Goal: Book appointment/travel/reservation

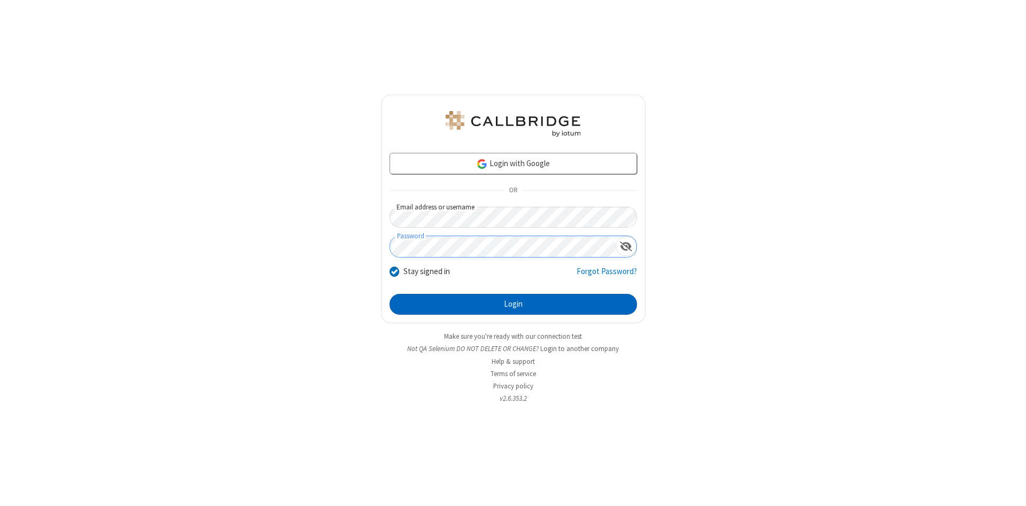
click at [513, 305] on button "Login" at bounding box center [513, 304] width 247 height 21
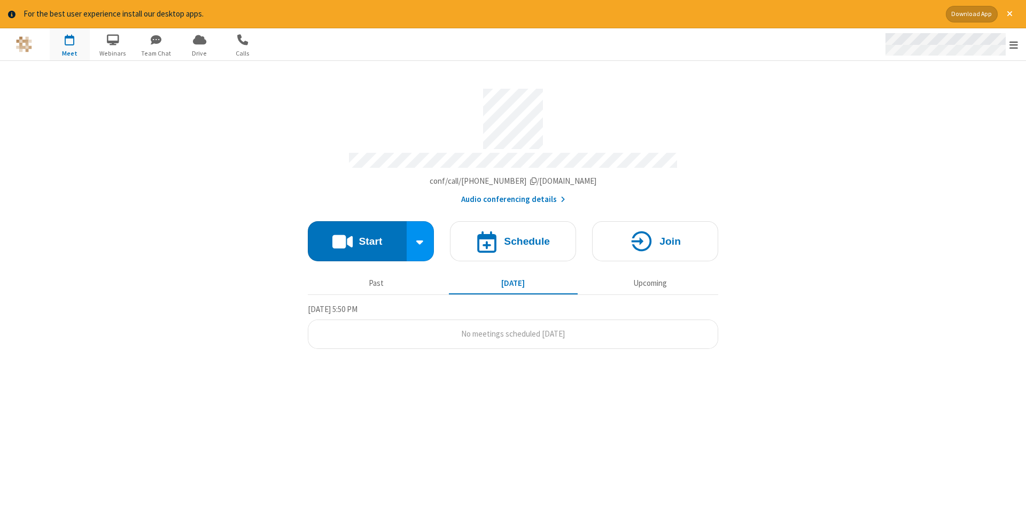
click at [1014, 45] on span "Open menu" at bounding box center [1013, 45] width 9 height 11
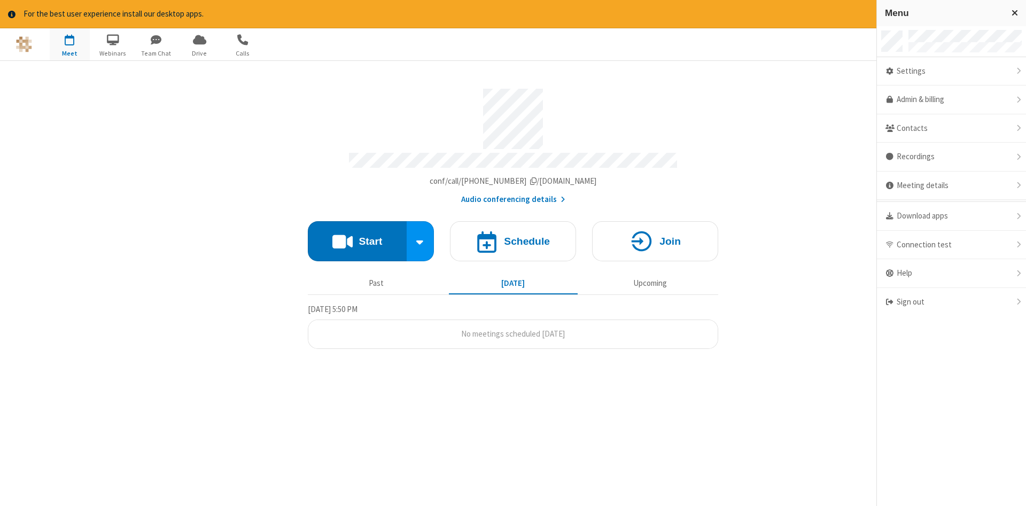
click at [69, 44] on span "button" at bounding box center [70, 39] width 40 height 18
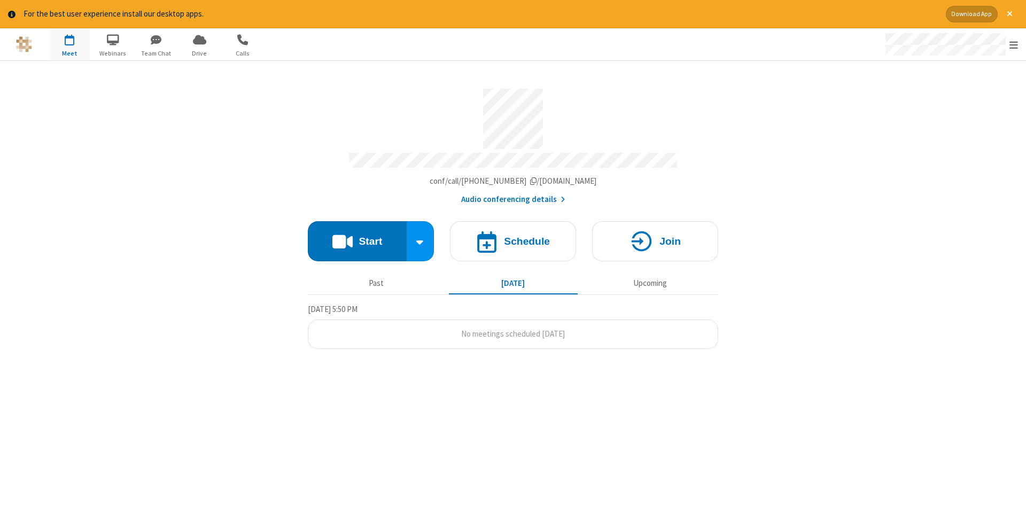
click at [69, 44] on span "button" at bounding box center [70, 39] width 40 height 18
click at [513, 237] on h4 "Schedule" at bounding box center [527, 241] width 46 height 10
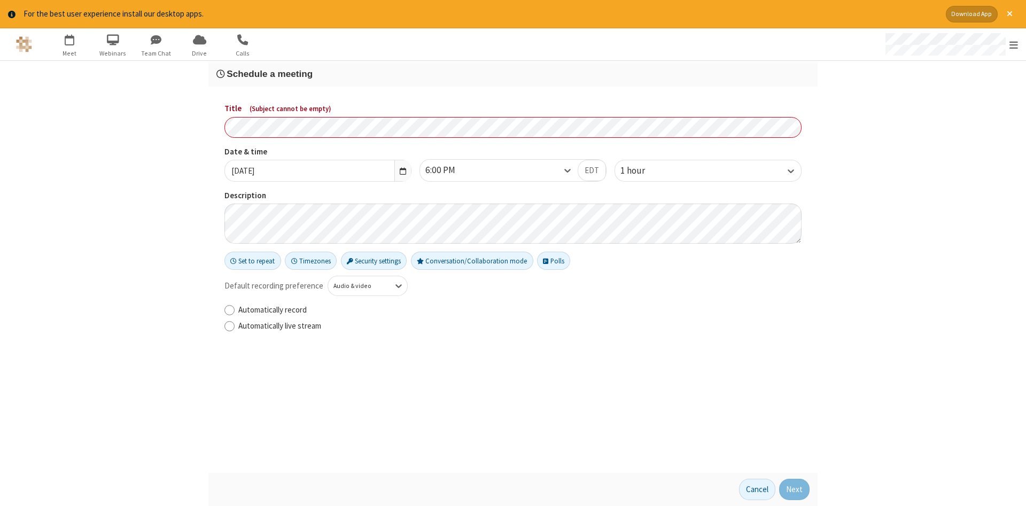
click at [513, 73] on h3 "Schedule a meeting" at bounding box center [512, 74] width 593 height 10
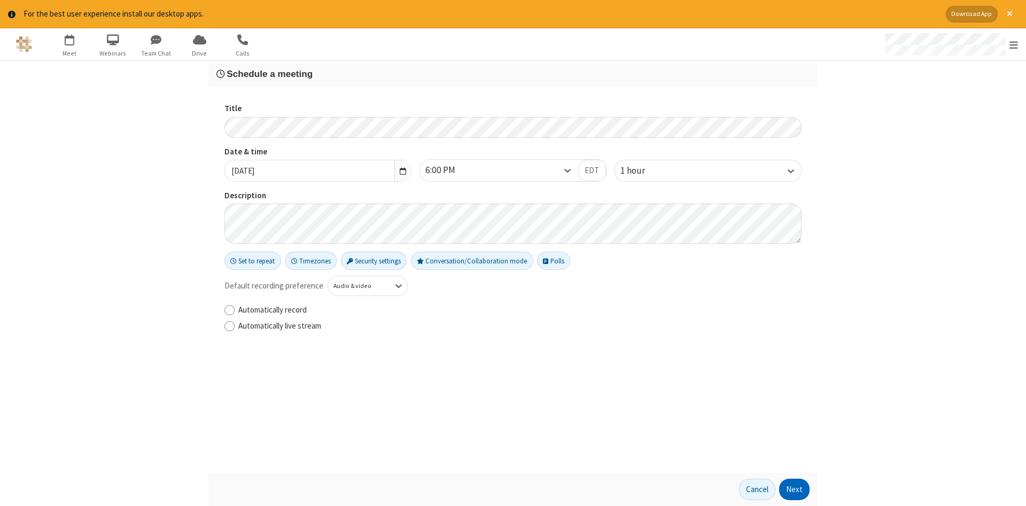
click at [795, 489] on button "Next" at bounding box center [794, 489] width 30 height 21
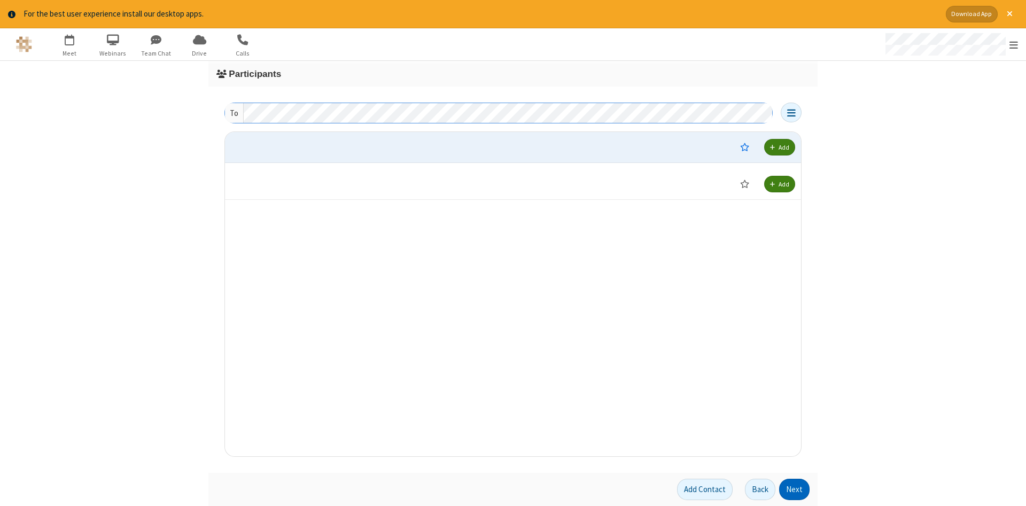
click at [795, 489] on button "Next" at bounding box center [794, 489] width 30 height 21
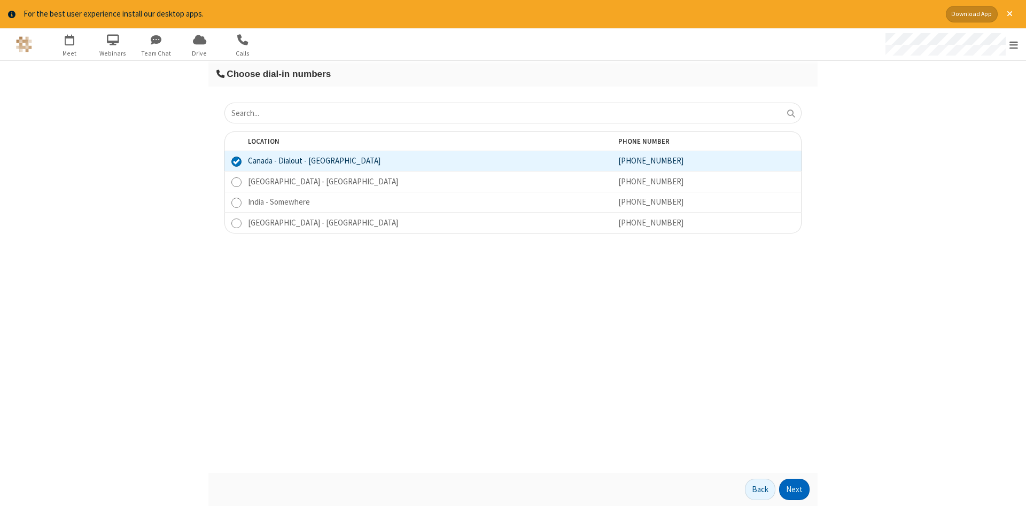
click at [795, 489] on button "Next" at bounding box center [794, 489] width 30 height 21
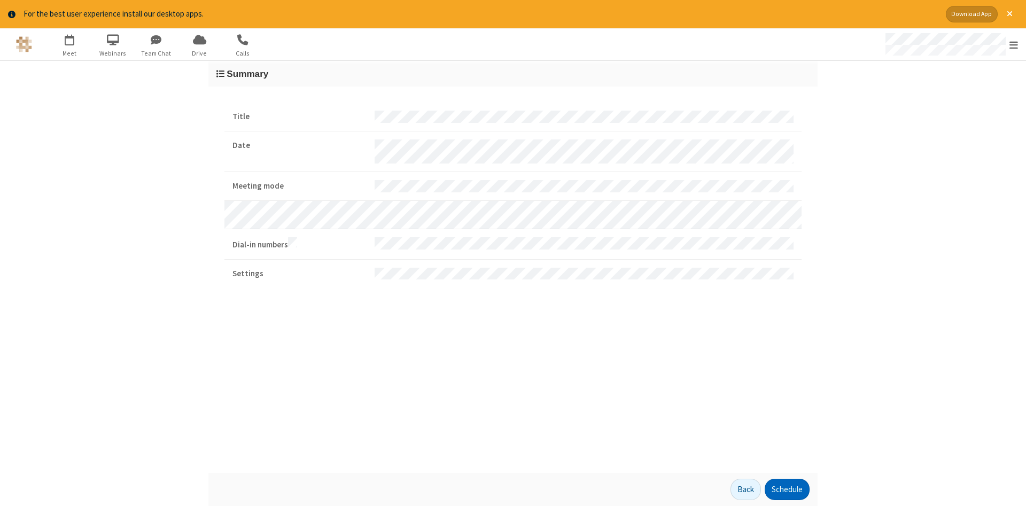
click at [787, 489] on button "Schedule" at bounding box center [787, 489] width 45 height 21
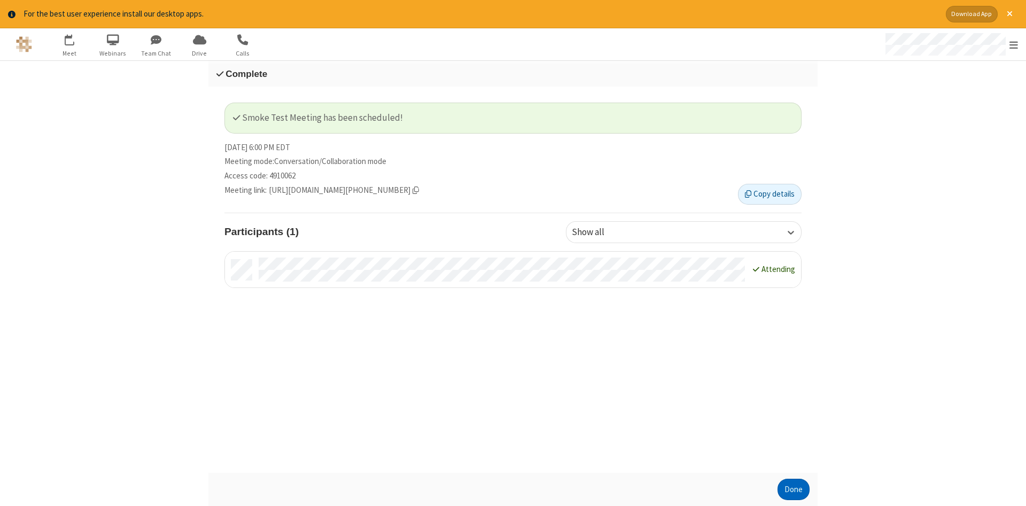
click at [794, 489] on button "Done" at bounding box center [794, 489] width 32 height 21
